Goal: Check status

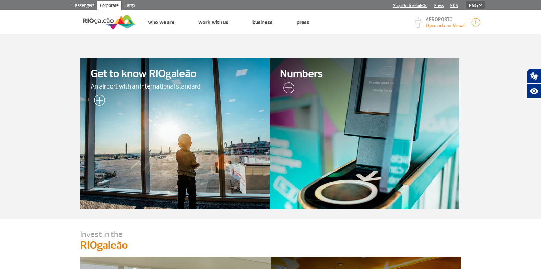
select select "en"
click at [89, 5] on link "Passengers" at bounding box center [83, 6] width 27 height 11
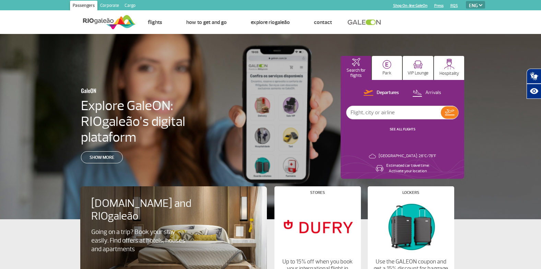
click at [403, 118] on input "text" at bounding box center [393, 112] width 94 height 13
type input "tap"
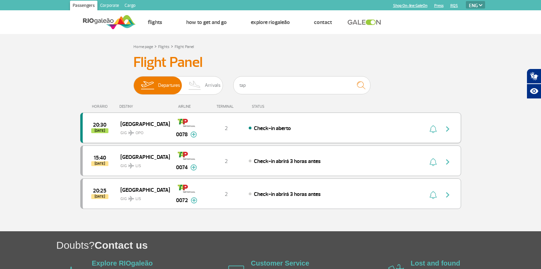
click at [253, 127] on div "Check-in aberto" at bounding box center [324, 128] width 151 height 8
